Goal: Task Accomplishment & Management: Use online tool/utility

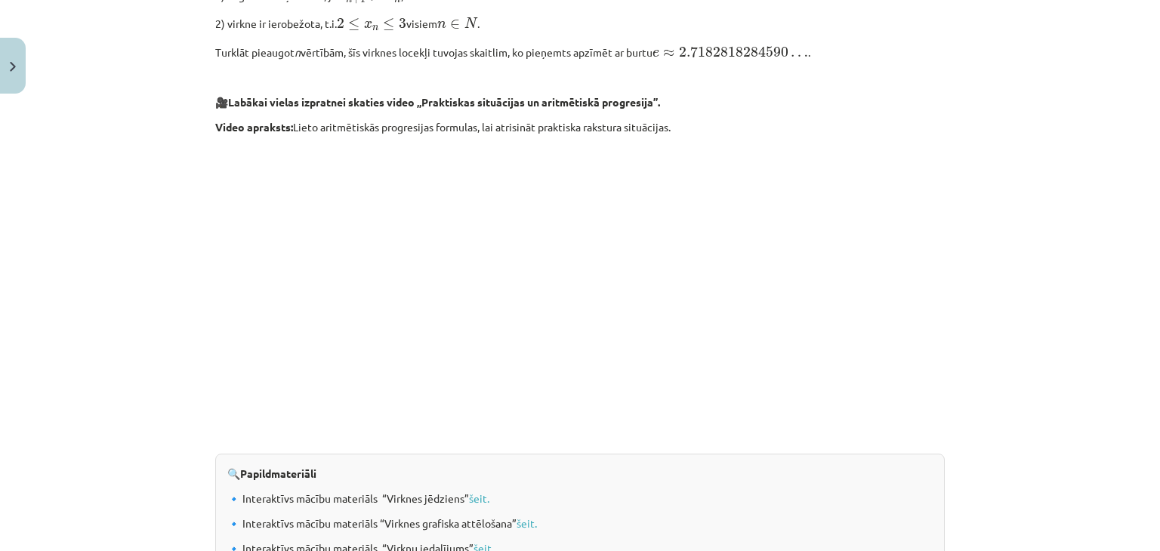
scroll to position [1555, 0]
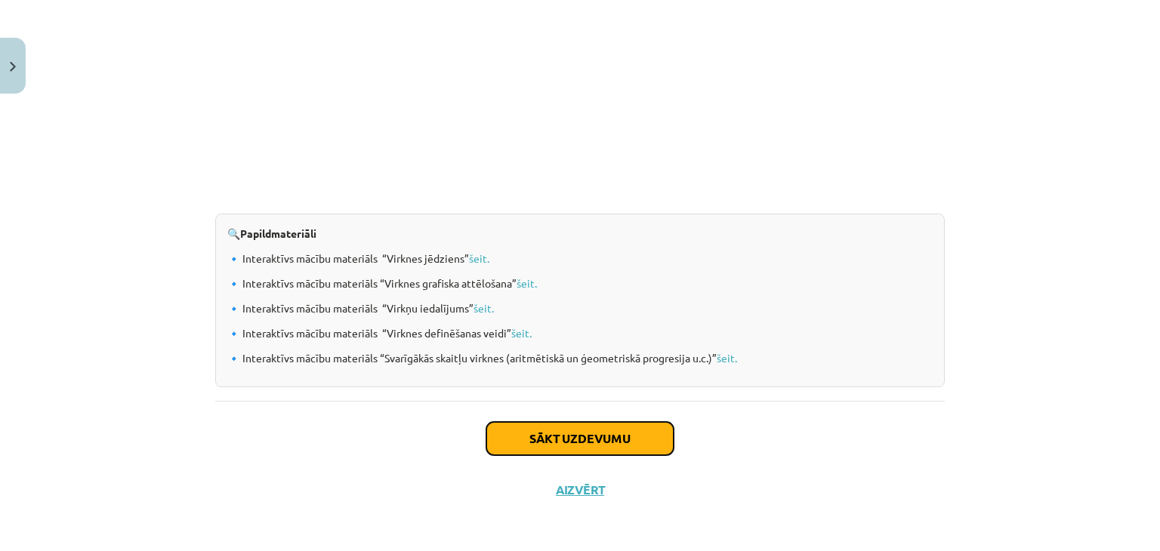
click at [578, 436] on button "Sākt uzdevumu" at bounding box center [579, 438] width 187 height 33
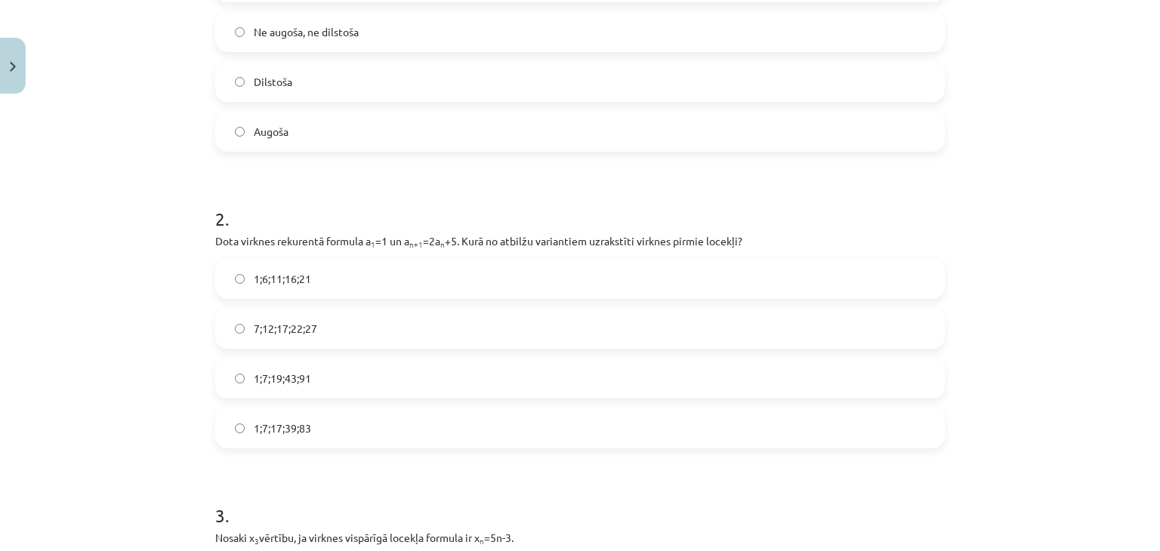
scroll to position [491, 0]
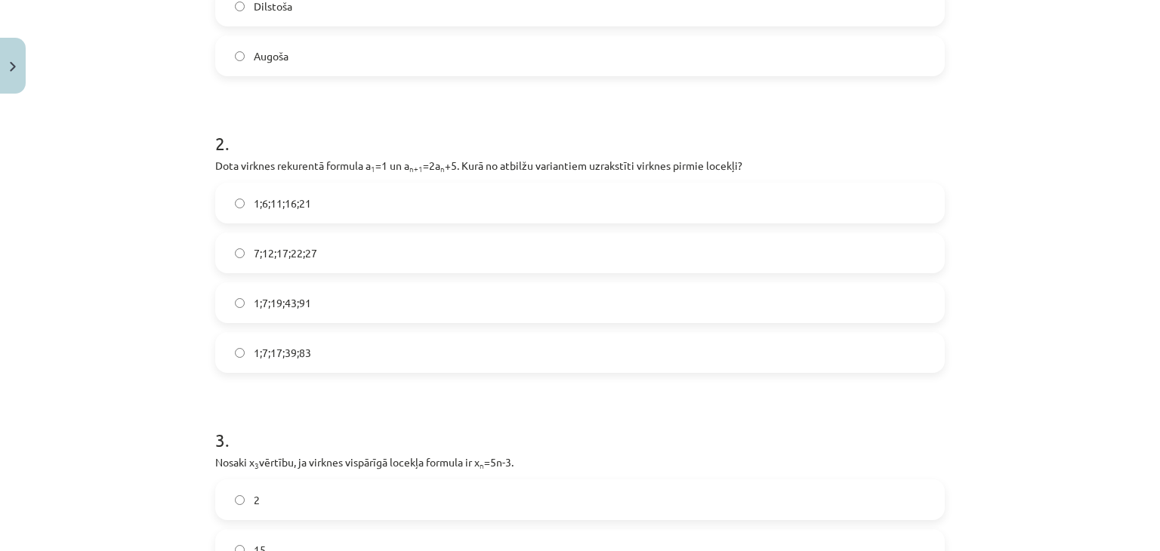
click at [356, 289] on label "1;7;19;43;91" at bounding box center [580, 303] width 726 height 38
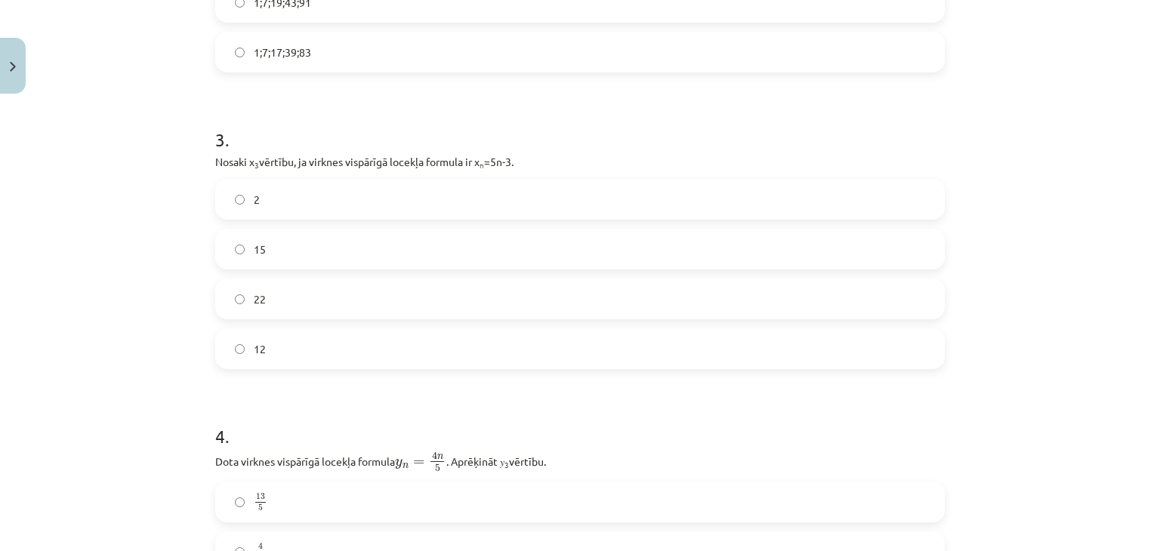
scroll to position [793, 0]
click at [254, 341] on span "12" at bounding box center [260, 348] width 12 height 16
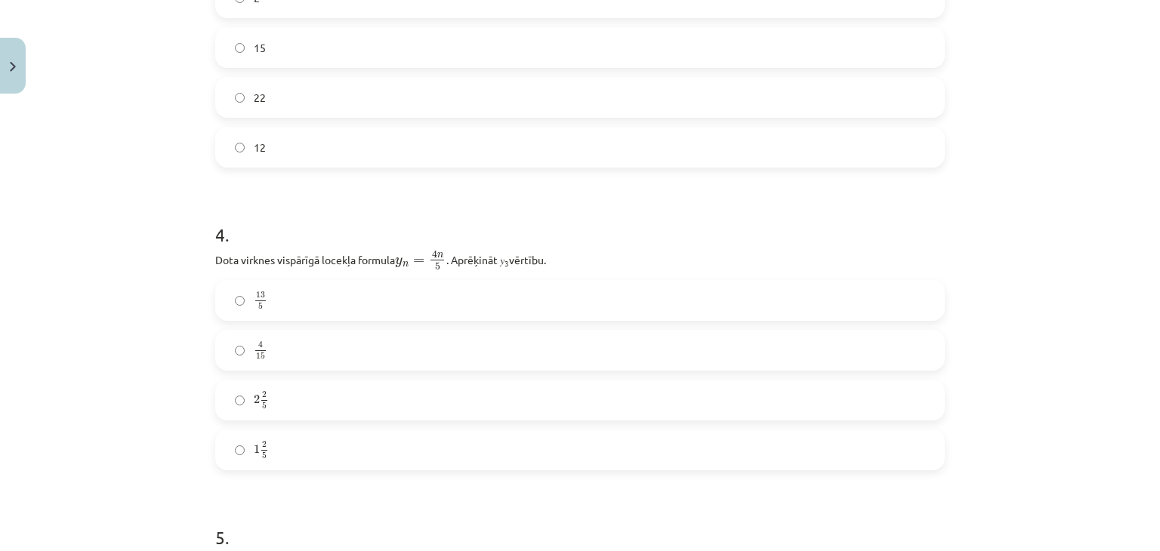
scroll to position [1019, 0]
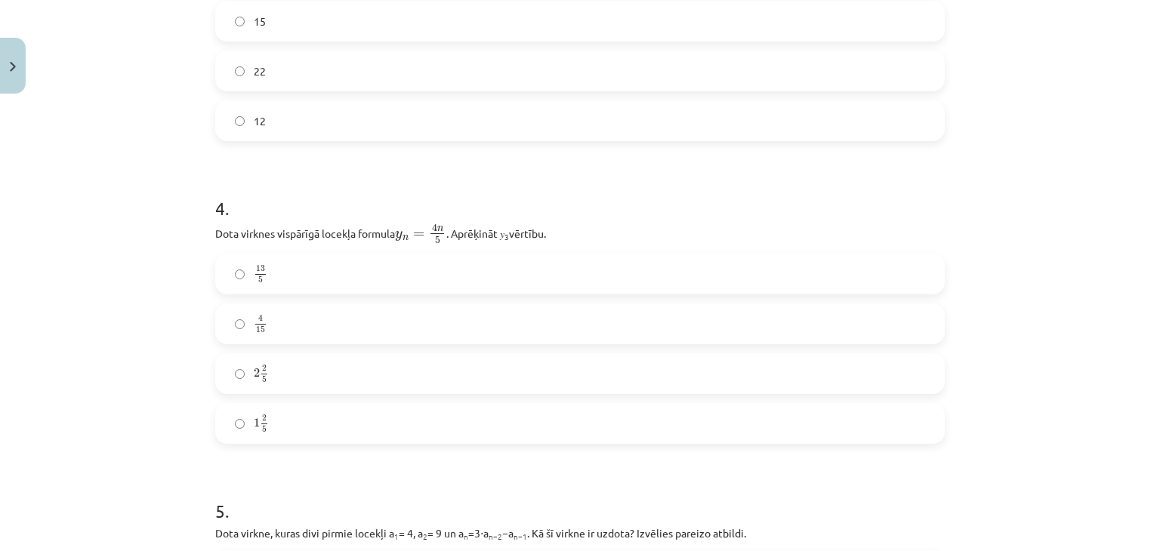
click at [326, 365] on label "2 2 5 2 2 5" at bounding box center [580, 374] width 726 height 38
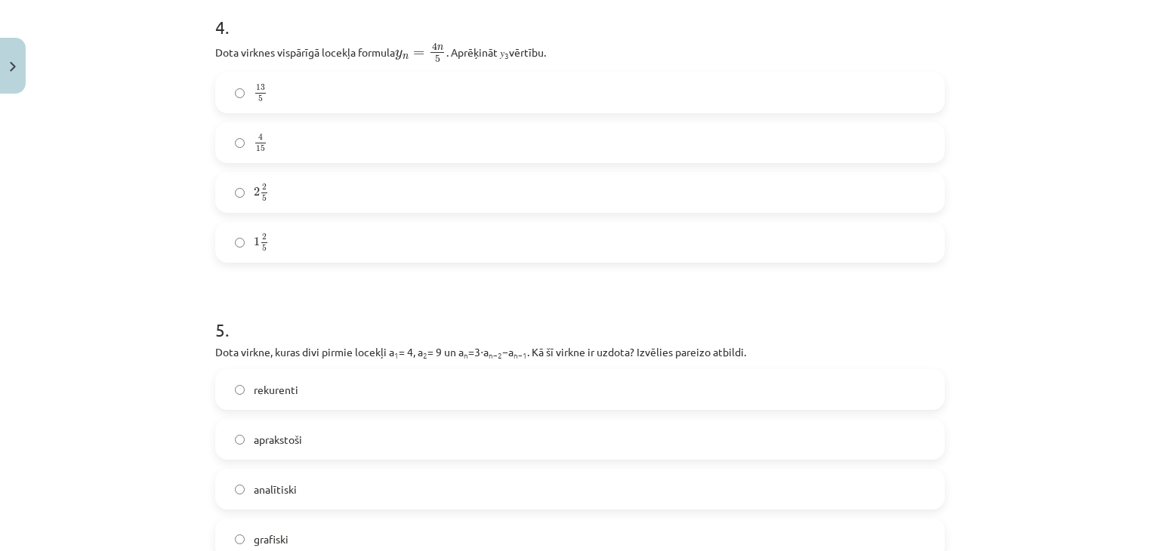
scroll to position [1246, 0]
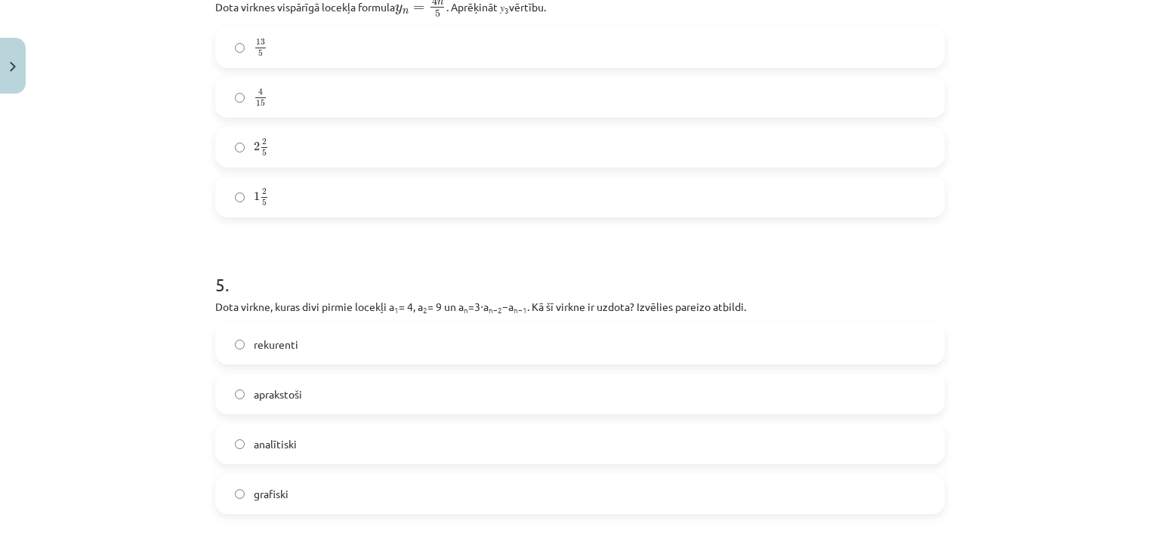
click at [556, 348] on label "rekurenti" at bounding box center [580, 344] width 726 height 38
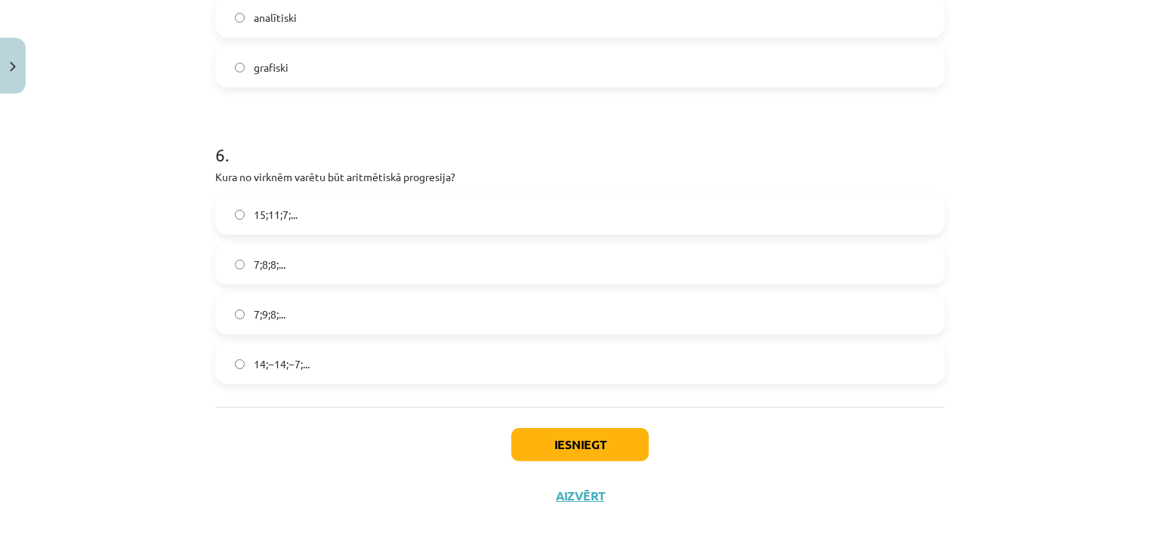
scroll to position [1680, 0]
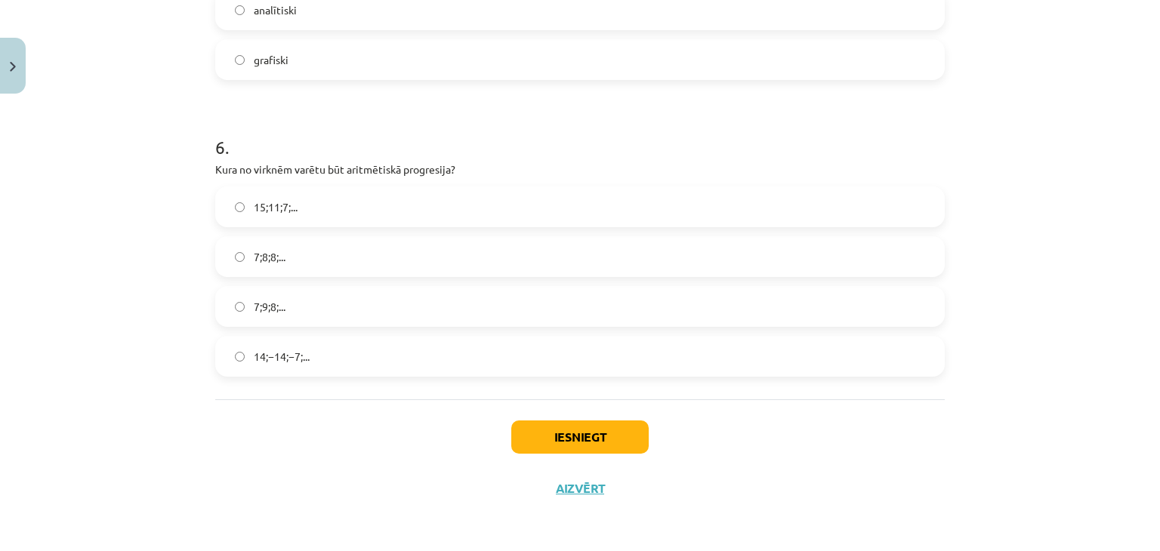
click at [307, 196] on label "15;11;7;..." at bounding box center [580, 207] width 726 height 38
click at [555, 439] on button "Iesniegt" at bounding box center [579, 437] width 137 height 33
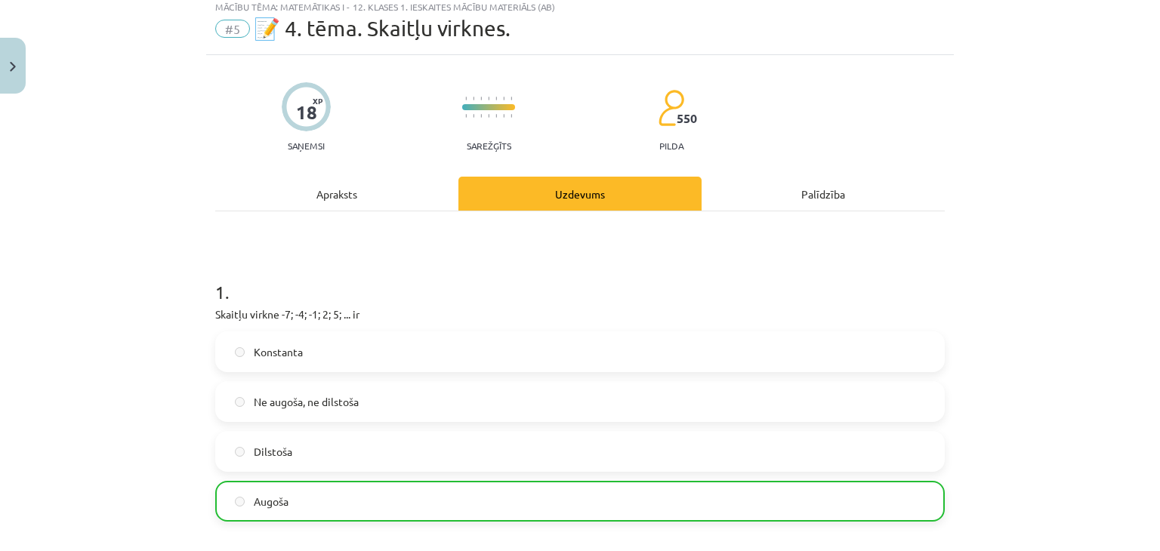
scroll to position [0, 0]
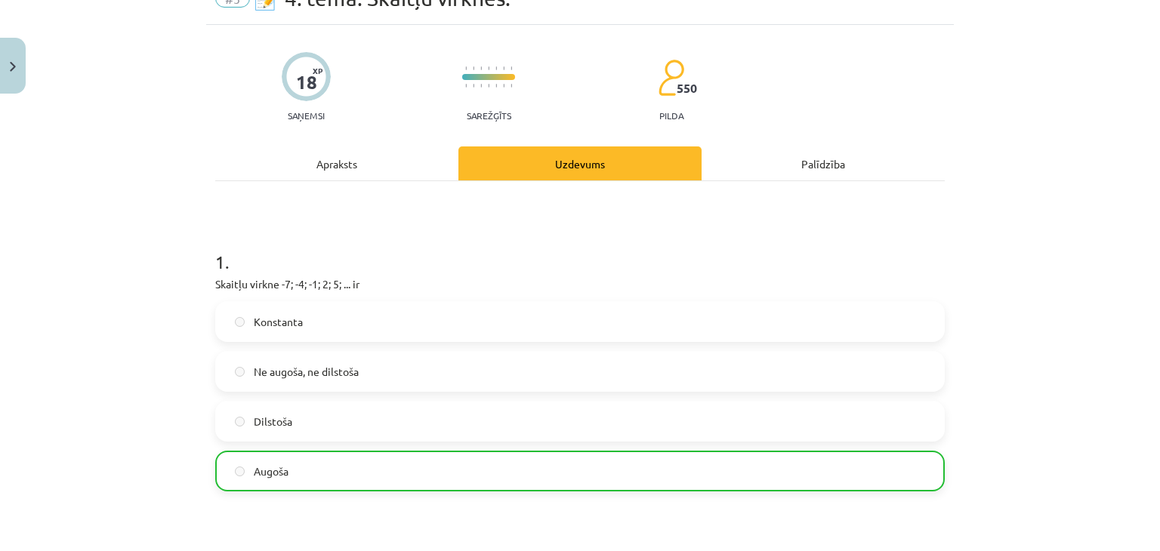
click at [332, 161] on div "Apraksts" at bounding box center [336, 163] width 243 height 34
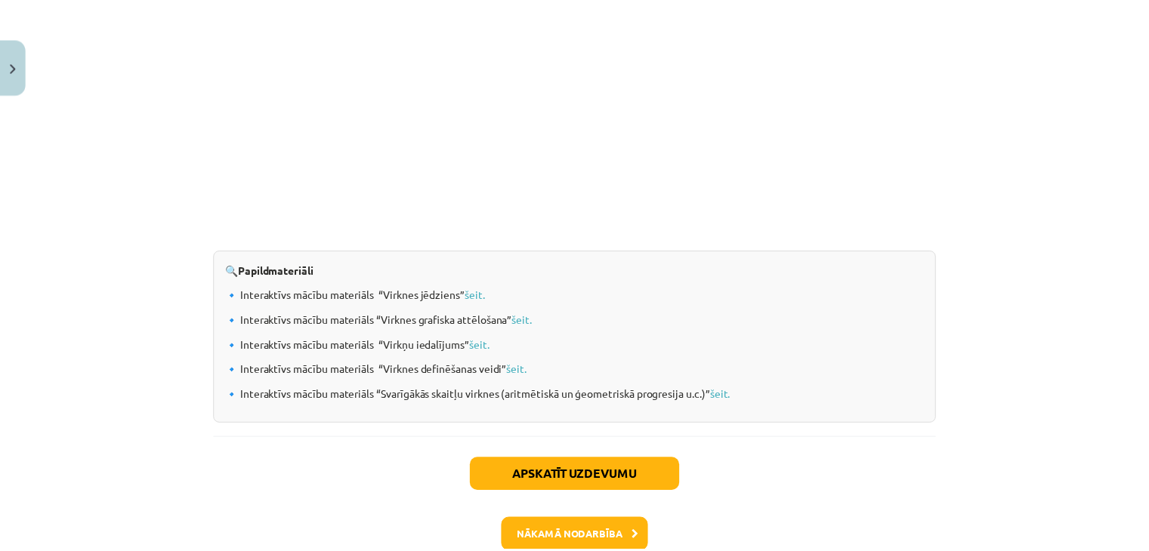
scroll to position [1611, 0]
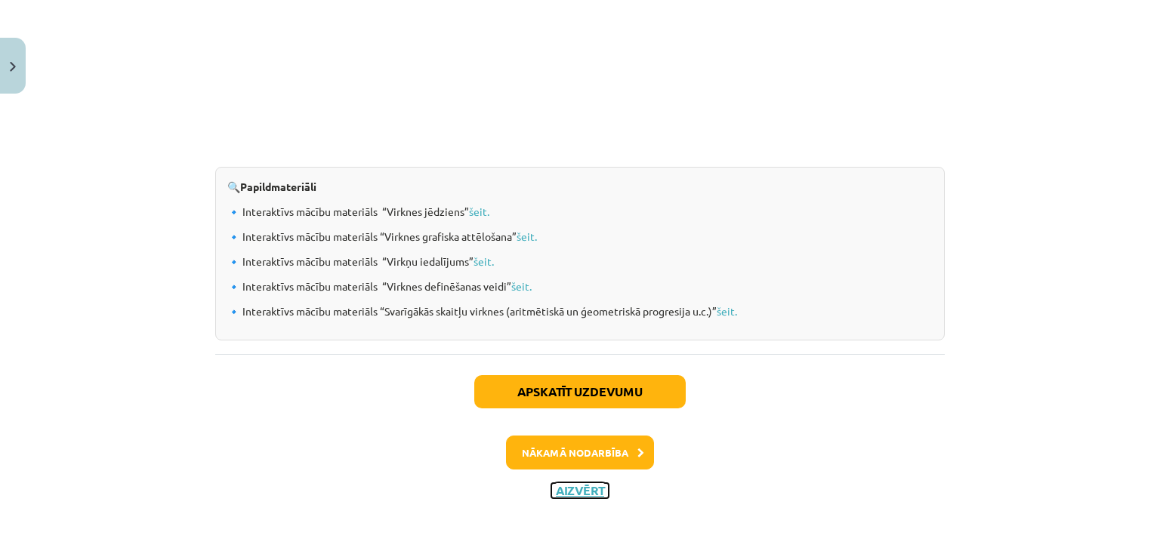
click at [577, 486] on button "Aizvērt" at bounding box center [579, 490] width 57 height 15
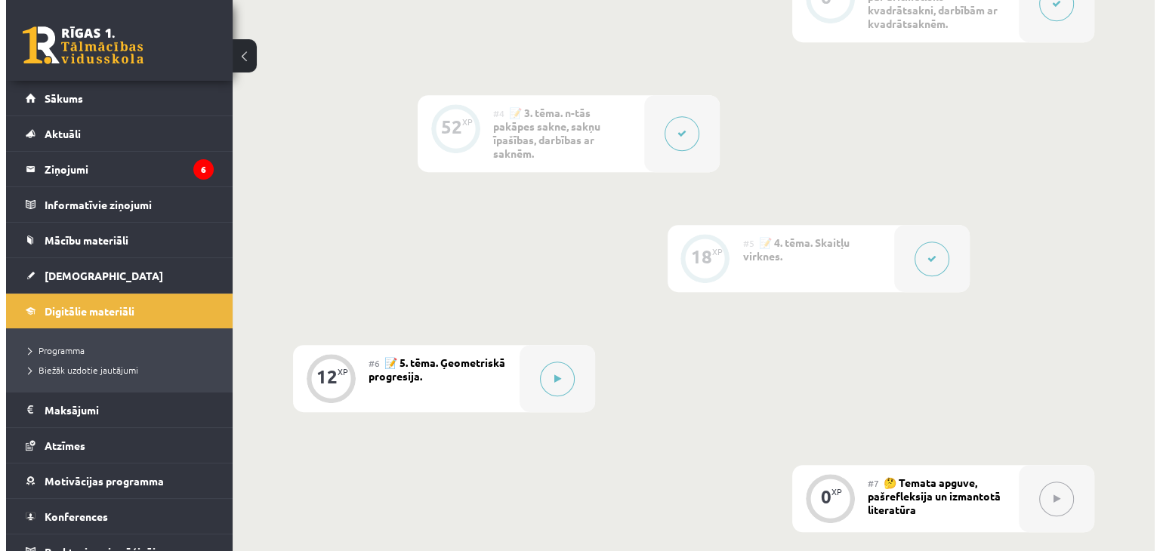
scroll to position [982, 0]
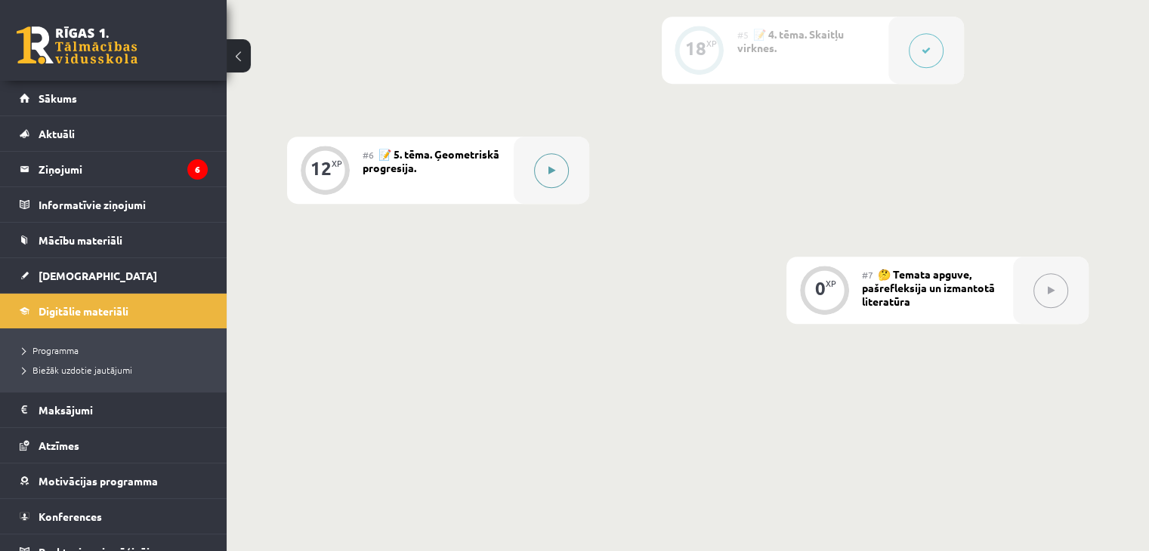
click at [555, 170] on button at bounding box center [551, 170] width 35 height 35
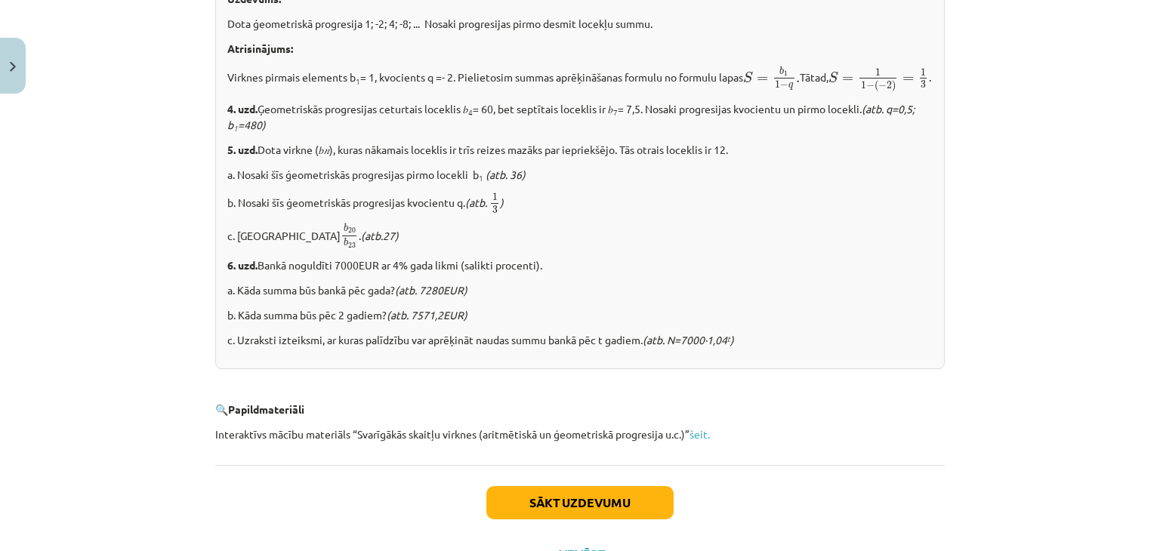
scroll to position [1896, 0]
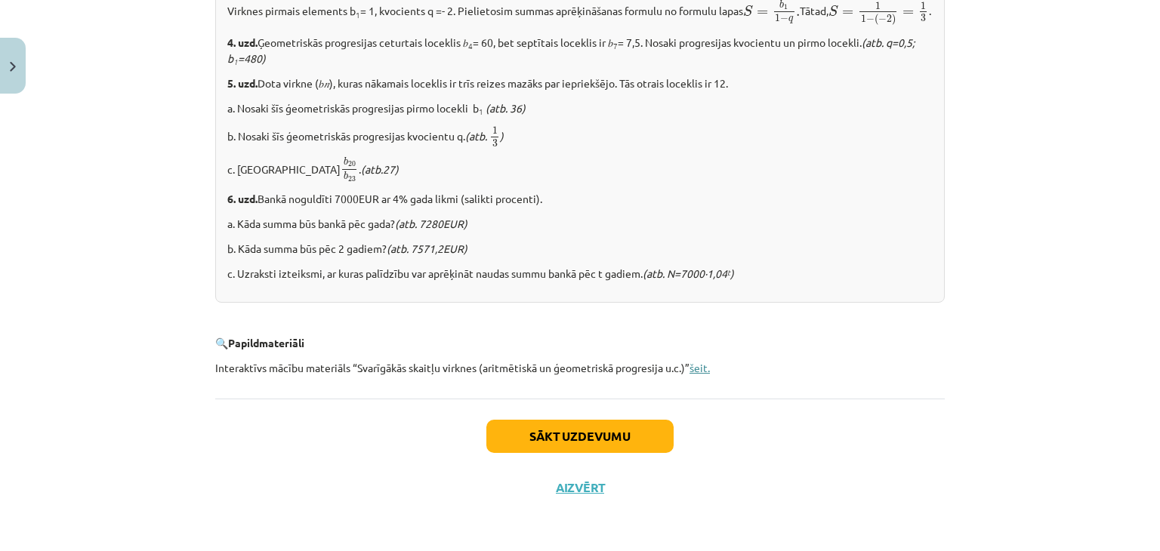
click at [691, 370] on link "šeit." at bounding box center [699, 368] width 20 height 14
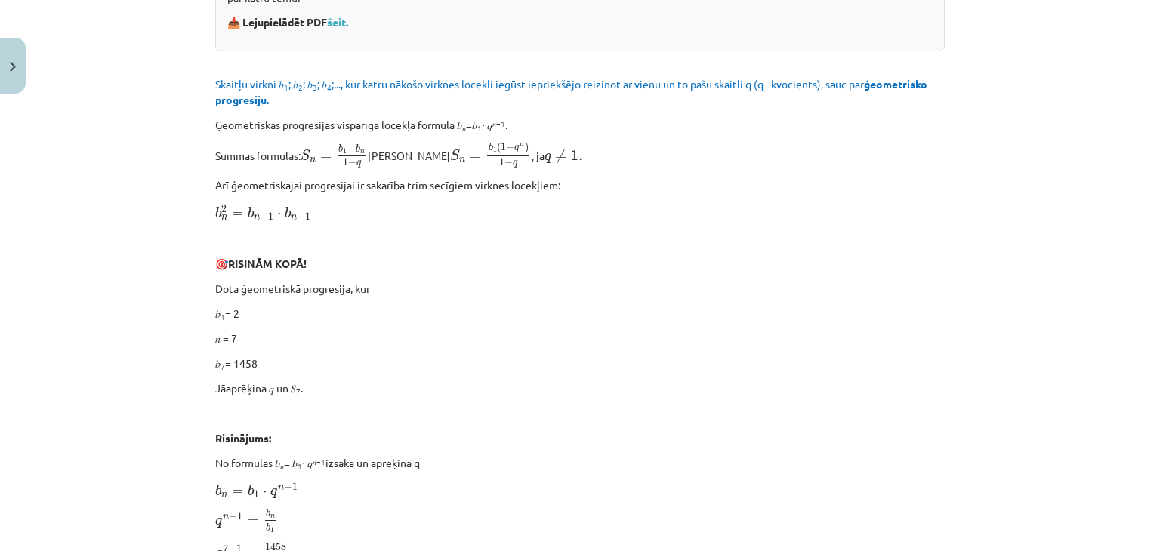
scroll to position [235, 0]
